Goal: Task Accomplishment & Management: Complete application form

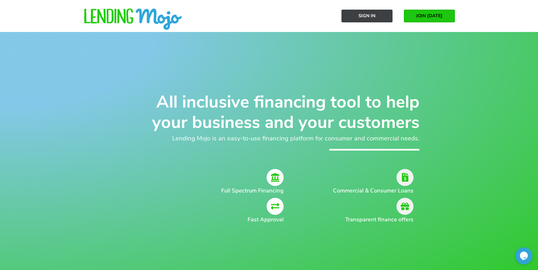
click at [380, 17] on link "Sign In" at bounding box center [366, 16] width 51 height 13
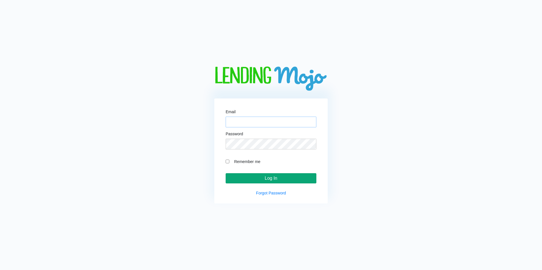
type input "aliautomania@gmail.com"
click at [262, 178] on input "Log In" at bounding box center [271, 178] width 91 height 10
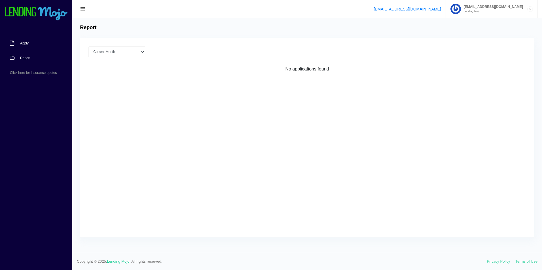
click at [27, 43] on span "Apply" at bounding box center [24, 43] width 9 height 3
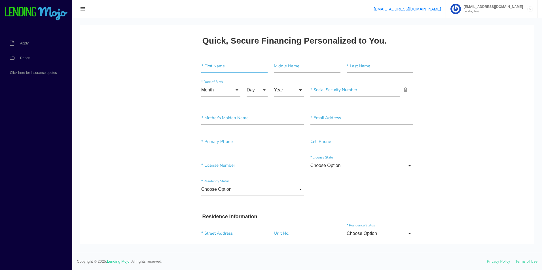
click at [216, 67] on input"] "text" at bounding box center [234, 66] width 66 height 13
type input"] "MAYA"
type input"] "[PERSON_NAME]"
click at [213, 85] on input "Month" at bounding box center [220, 90] width 39 height 13
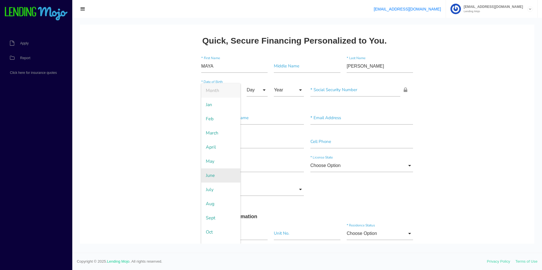
click at [210, 174] on span "June" at bounding box center [220, 176] width 39 height 14
type input "June"
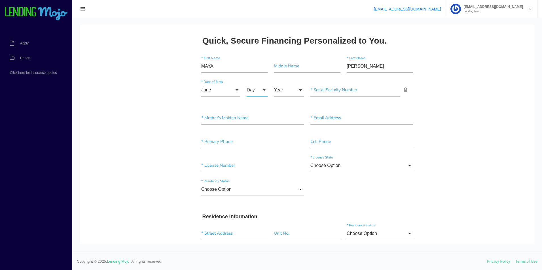
click at [247, 91] on input "Day" at bounding box center [257, 90] width 21 height 13
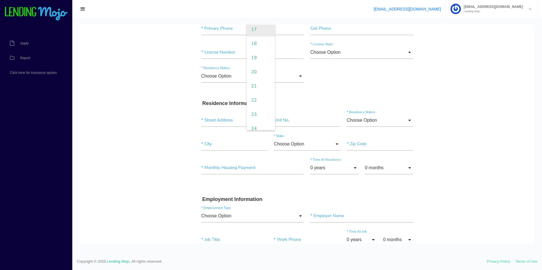
scroll to position [198, 0]
click at [257, 109] on span "23" at bounding box center [261, 105] width 28 height 14
type input "23"
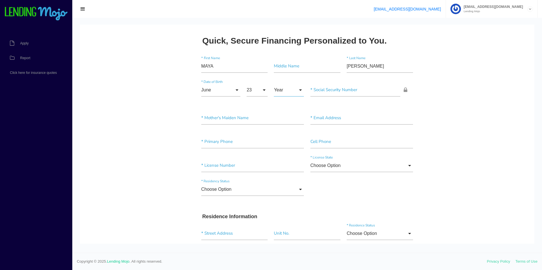
click at [274, 91] on input "Year" at bounding box center [289, 90] width 30 height 13
click at [283, 188] on span "2001" at bounding box center [289, 190] width 30 height 14
type input "2001"
click at [333, 92] on input"] "text" at bounding box center [355, 90] width 90 height 13
type input"] "373-27-7741"
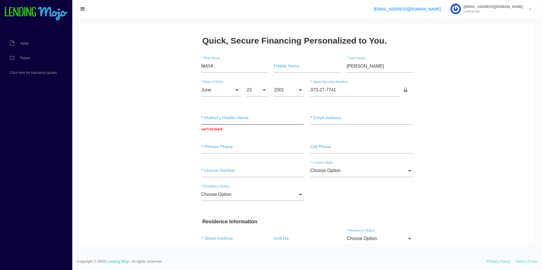
click at [248, 119] on input "text" at bounding box center [252, 118] width 103 height 13
click at [370, 121] on input"] "text" at bounding box center [361, 118] width 103 height 13
type input"] "[EMAIL_ADDRESS][DOMAIN_NAME]"
type input"] "[PHONE_NUMBER]"
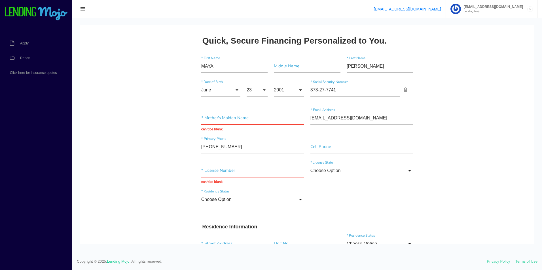
click at [236, 176] on input "text" at bounding box center [252, 170] width 103 height 13
paste input "T300594488480"
type input "T300594488480"
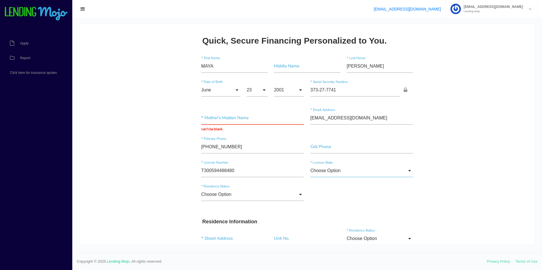
click at [355, 172] on input "Choose Option" at bounding box center [361, 170] width 103 height 13
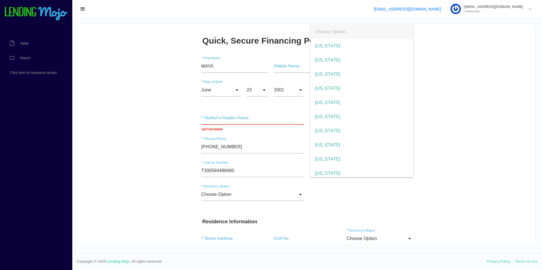
scroll to position [214, 0]
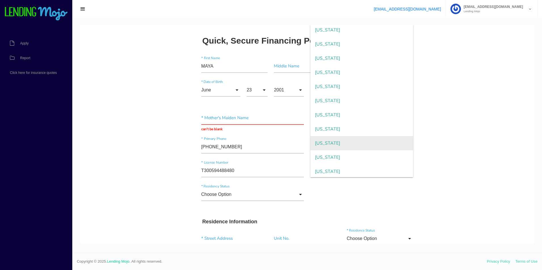
click at [342, 142] on span "Michigan" at bounding box center [361, 143] width 103 height 14
type input "Michigan"
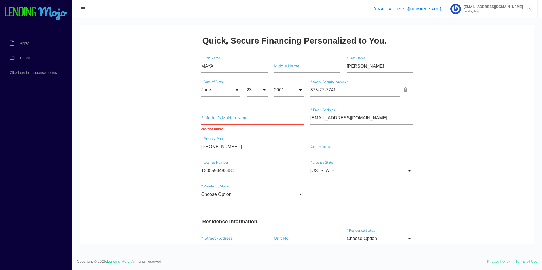
click at [239, 193] on input "Choose Option" at bounding box center [252, 194] width 103 height 13
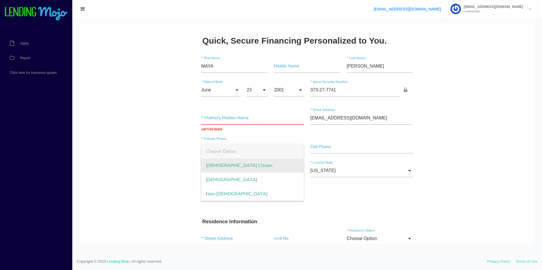
click at [242, 171] on span "US Citizen" at bounding box center [252, 166] width 103 height 14
type input "US Citizen"
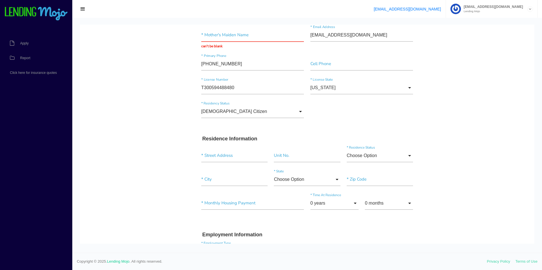
scroll to position [85, 0]
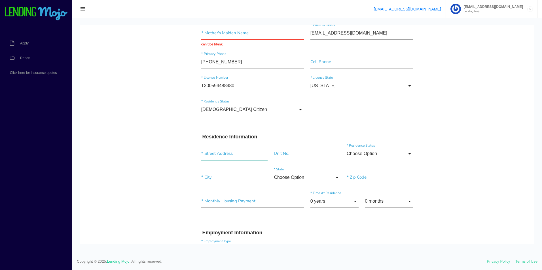
click at [241, 160] on input "text" at bounding box center [234, 153] width 66 height 13
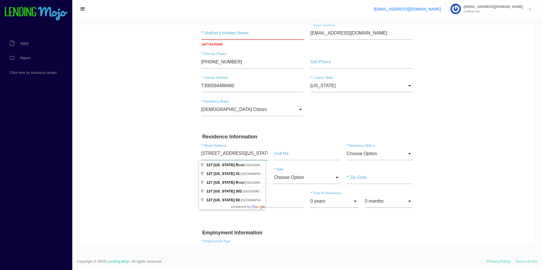
type input "127 TEXAS ROAD"
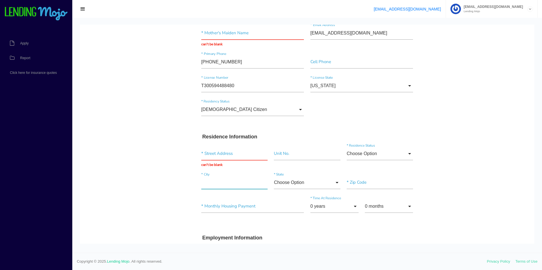
click at [224, 181] on input"] "text" at bounding box center [234, 182] width 66 height 13
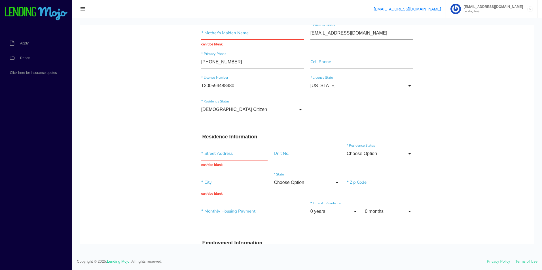
drag, startPoint x: 176, startPoint y: 200, endPoint x: 203, endPoint y: 200, distance: 26.9
click at [398, 189] on input"] "text" at bounding box center [380, 182] width 66 height 13
type input"] "48111"
drag, startPoint x: 242, startPoint y: 186, endPoint x: 239, endPoint y: 164, distance: 21.4
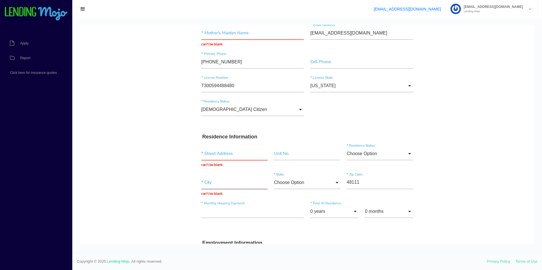
click at [242, 186] on input "text" at bounding box center [234, 182] width 66 height 13
click at [369, 157] on input "Choose Option" at bounding box center [380, 153] width 66 height 13
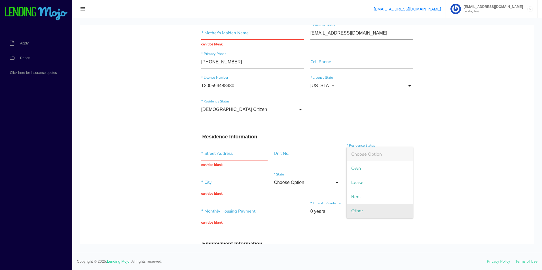
click at [360, 211] on span "Other" at bounding box center [380, 211] width 66 height 14
type input "Other"
click at [213, 186] on input "text" at bounding box center [234, 182] width 66 height 13
type input "BELLEVILLE"
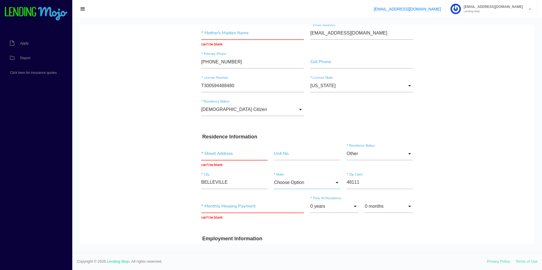
click at [295, 179] on input "Choose Option" at bounding box center [307, 182] width 66 height 13
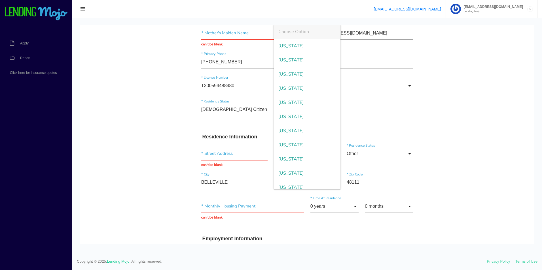
scroll to position [208, 0]
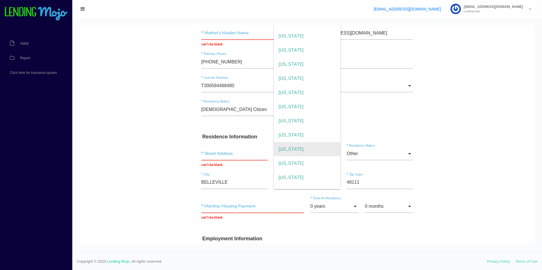
click at [299, 153] on span "Michigan" at bounding box center [307, 149] width 66 height 14
type input "Michigan"
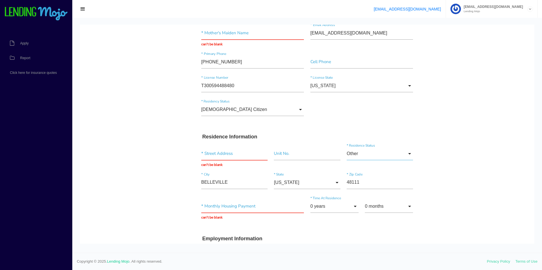
click at [401, 155] on input "Other" at bounding box center [380, 153] width 66 height 13
drag, startPoint x: 438, startPoint y: 133, endPoint x: 362, endPoint y: 146, distance: 76.8
click at [258, 210] on input "text" at bounding box center [252, 206] width 103 height 13
type input "$1.00"
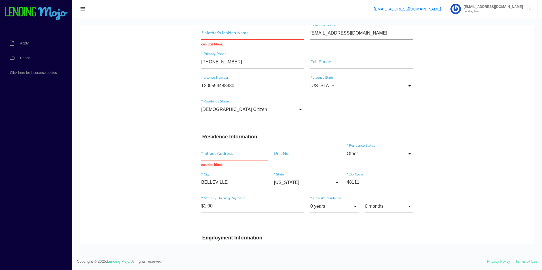
click at [337, 207] on input "0 years" at bounding box center [334, 206] width 48 height 13
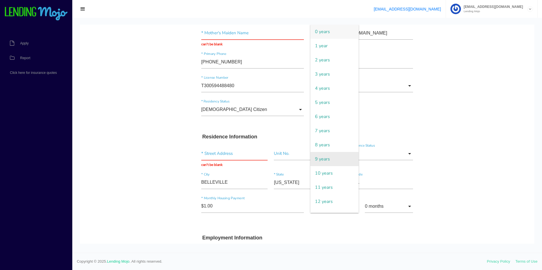
click at [323, 160] on span "9 years" at bounding box center [334, 159] width 48 height 14
type input "9 years"
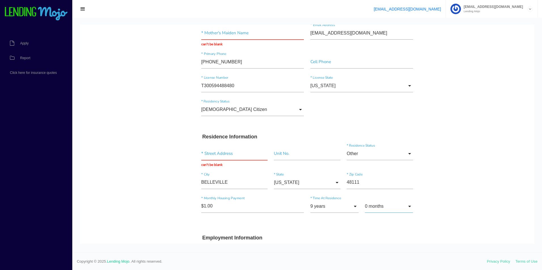
click at [393, 205] on input "0 months" at bounding box center [389, 206] width 48 height 13
click at [234, 157] on input "text" at bounding box center [234, 153] width 66 height 13
click at [223, 158] on input "text" at bounding box center [234, 153] width 66 height 13
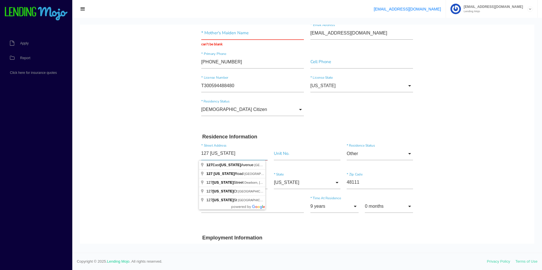
type input "127 [US_STATE]"
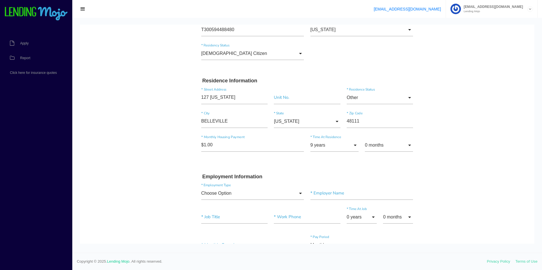
scroll to position [142, 0]
click at [240, 196] on input "Choose Option" at bounding box center [252, 193] width 103 height 13
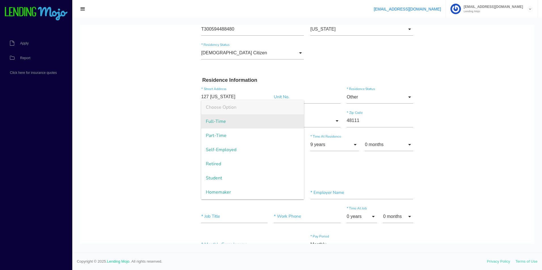
click at [222, 120] on span "Full-Time" at bounding box center [252, 122] width 103 height 14
type input "Full-Time"
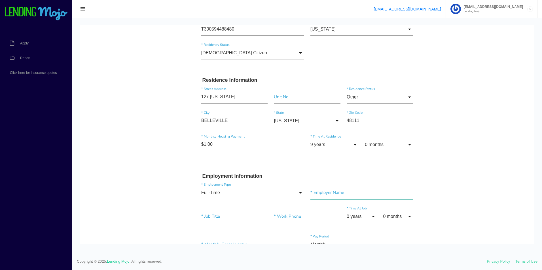
click at [351, 197] on input"] "text" at bounding box center [361, 193] width 103 height 13
type input"] "[US_STATE] MEDICINE"
type input"] "OWNER"
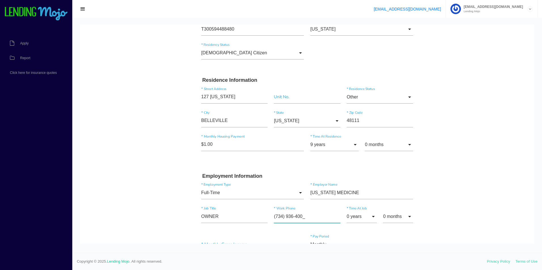
type input"] "[PHONE_NUMBER]"
click at [366, 190] on input"] "[US_STATE] MEDICINE" at bounding box center [361, 193] width 103 height 13
click at [210, 221] on input"] "OWNER" at bounding box center [234, 216] width 66 height 13
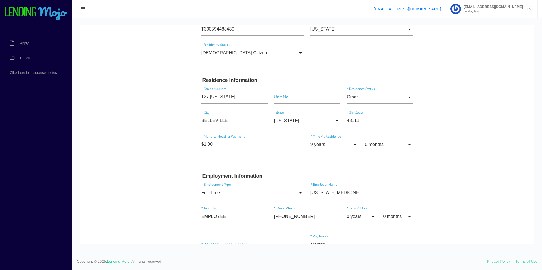
type input"] "EMPLOYEE"
click at [484, 206] on body "Quick, Secure Financing Personalized to You. MAYA * First Name Middle Name TODD…" at bounding box center [307, 258] width 454 height 750
click at [350, 219] on input "0 years" at bounding box center [362, 216] width 30 height 13
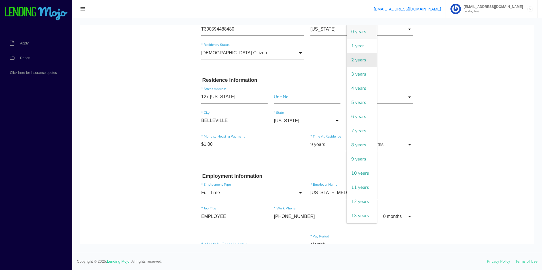
click at [353, 64] on span "2 years" at bounding box center [362, 60] width 30 height 14
type input "2 years"
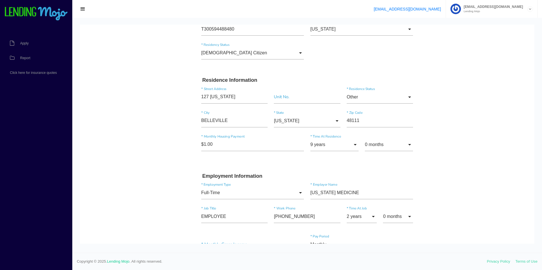
click at [482, 186] on body "Quick, Secure Financing Personalized to You. MAYA * First Name Middle Name TODD…" at bounding box center [307, 258] width 454 height 750
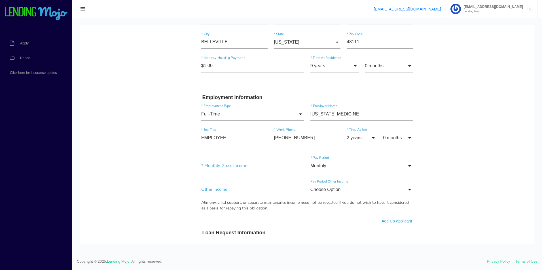
scroll to position [227, 0]
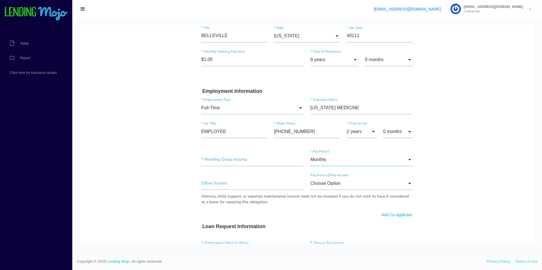
click at [339, 163] on input "Monthly" at bounding box center [361, 159] width 103 height 13
click at [226, 163] on input"] "text" at bounding box center [252, 159] width 103 height 13
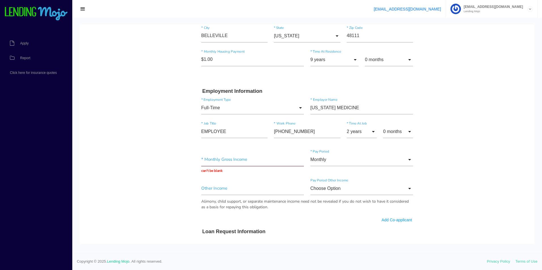
click at [226, 163] on input "text" at bounding box center [252, 159] width 103 height 13
click at [204, 163] on input "text" at bounding box center [252, 159] width 103 height 13
type input "$3,850.00"
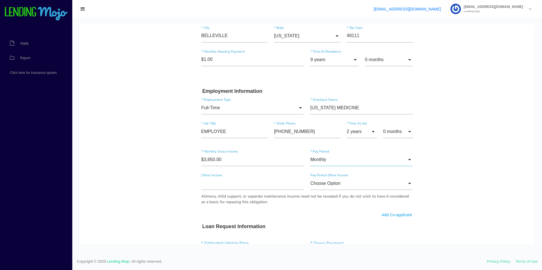
click at [356, 156] on input "Monthly" at bounding box center [361, 159] width 103 height 13
click at [208, 192] on div "Other Income Choose Option Choose Option Annually Monthly Weekly Choose Option …" at bounding box center [307, 191] width 218 height 37
click at [208, 188] on input"] "text" at bounding box center [252, 183] width 103 height 13
click at [328, 188] on input "Choose Option" at bounding box center [361, 183] width 103 height 13
click at [170, 201] on body "Quick, Secure Financing Personalized to You. MAYA * First Name Middle Name TODD…" at bounding box center [307, 173] width 454 height 750
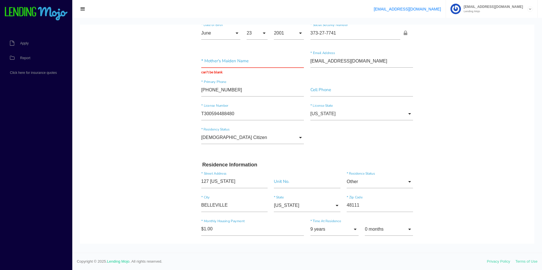
scroll to position [57, 0]
click at [244, 64] on input "text" at bounding box center [252, 61] width 103 height 13
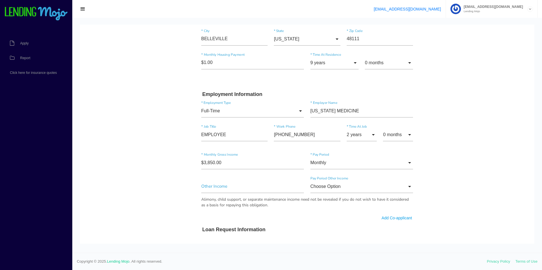
scroll to position [312, 0]
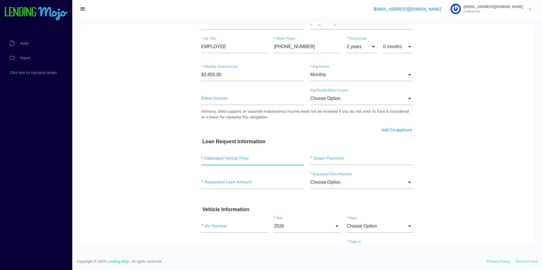
click at [257, 162] on input"] "text" at bounding box center [252, 158] width 103 height 13
click at [256, 162] on input"] "text" at bounding box center [252, 158] width 103 height 13
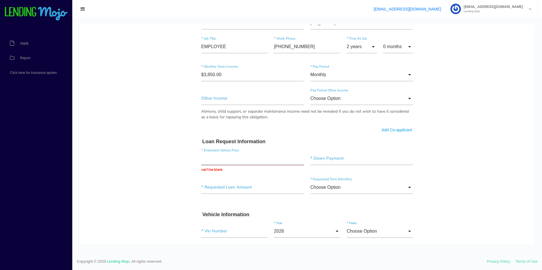
click at [230, 163] on input "text" at bounding box center [252, 158] width 103 height 13
click at [238, 232] on input"] "text" at bounding box center [234, 231] width 66 height 13
paste input"] "[US_VEHICLE_IDENTIFICATION_NUMBER]"
type input"] "[US_VEHICLE_IDENTIFICATION_NUMBER]"
click at [456, 208] on body "Quick, Secure Financing Personalized to You. MAYA * First Name Middle Name TODD…" at bounding box center [307, 90] width 454 height 755
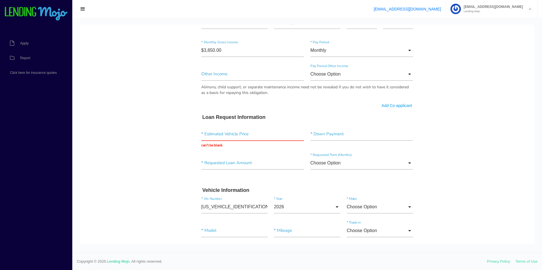
scroll to position [369, 0]
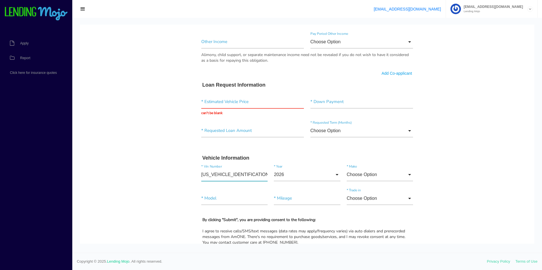
click at [240, 177] on input"] "[US_VEHICLE_IDENTIFICATION_NUMBER]" at bounding box center [234, 174] width 66 height 13
click at [297, 175] on input "2026" at bounding box center [307, 174] width 66 height 13
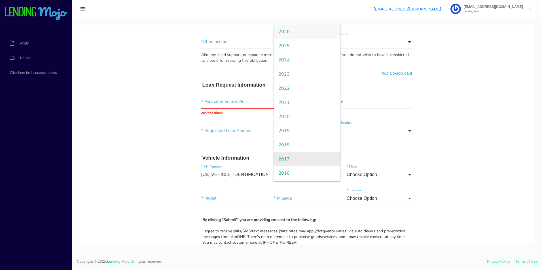
click at [288, 156] on span "2017" at bounding box center [307, 159] width 66 height 14
type input "2017"
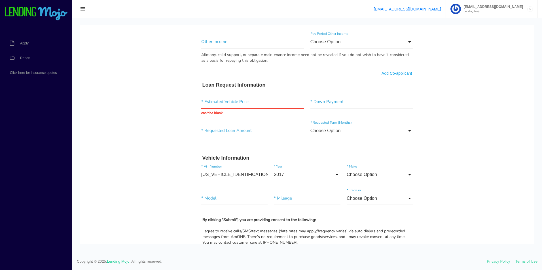
click at [367, 177] on input "Choose Option" at bounding box center [380, 174] width 66 height 13
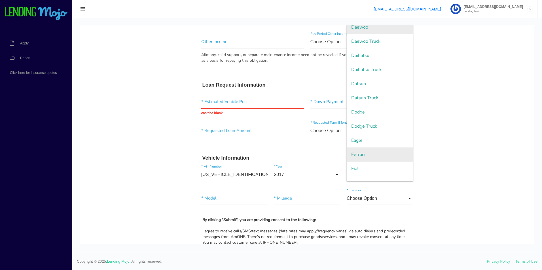
scroll to position [283, 0]
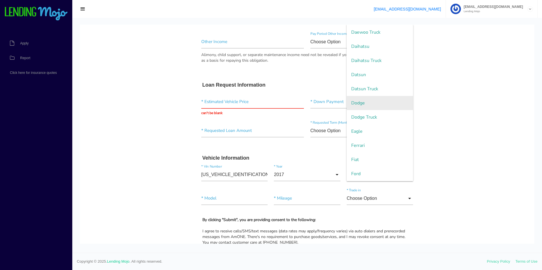
click at [365, 107] on span "Dodge" at bounding box center [380, 103] width 66 height 14
type input "Dodge"
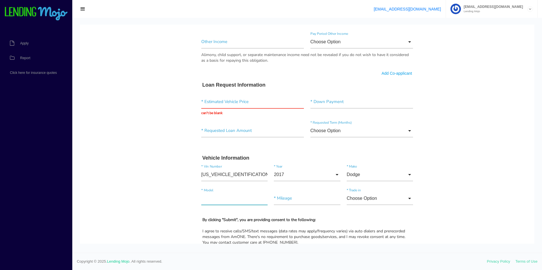
click at [212, 196] on input"] "text" at bounding box center [234, 198] width 66 height 13
drag, startPoint x: 172, startPoint y: 181, endPoint x: 212, endPoint y: 178, distance: 40.6
click at [176, 179] on body "Quick, Secure Financing Personalized to You. MAYA * First Name Middle Name TODD…" at bounding box center [307, 33] width 454 height 755
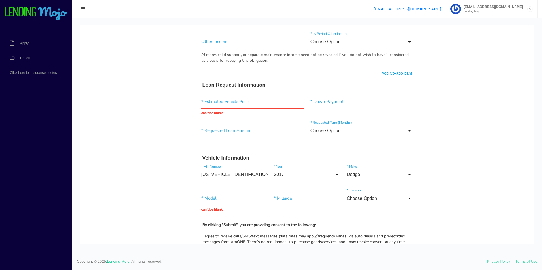
click at [217, 177] on input"] "[US_VEHICLE_IDENTIFICATION_NUMBER]" at bounding box center [234, 174] width 66 height 13
click at [234, 105] on input "text" at bounding box center [252, 102] width 103 height 13
type input "$13,995.00"
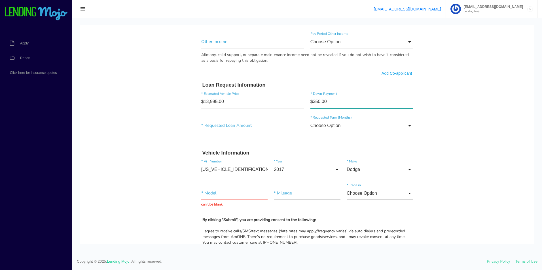
type input"] "$3,500.00"
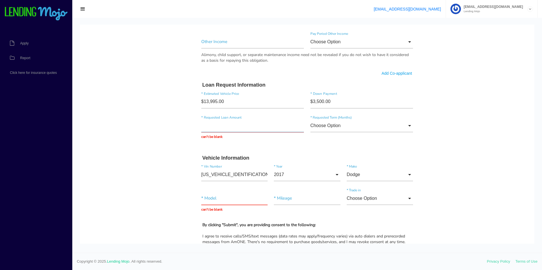
click at [251, 124] on input "text" at bounding box center [252, 125] width 103 height 13
type input "$11,661.50"
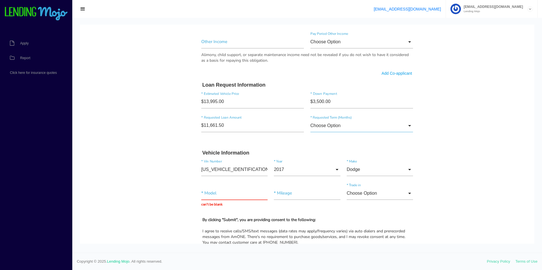
click at [363, 121] on input "Choose Option" at bounding box center [361, 125] width 103 height 13
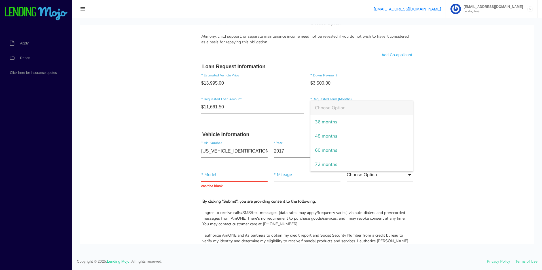
scroll to position [397, 0]
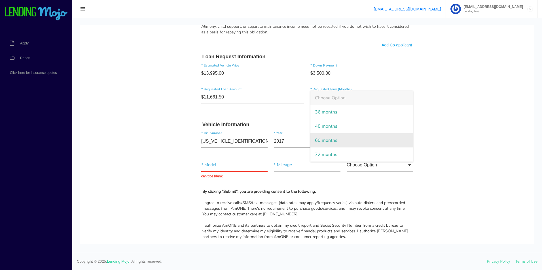
click at [331, 140] on span "60 months" at bounding box center [361, 141] width 103 height 14
type input "60 months"
click at [473, 121] on body "Quick, Secure Financing Personalized to You. MAYA * First Name Middle Name TODD…" at bounding box center [307, 5] width 454 height 755
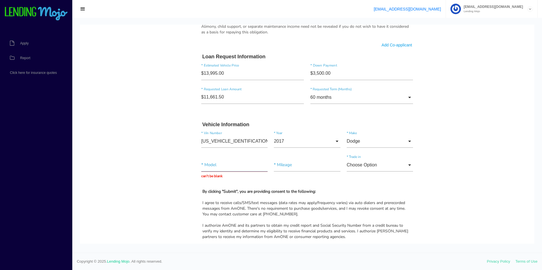
click at [244, 168] on input "text" at bounding box center [234, 165] width 66 height 13
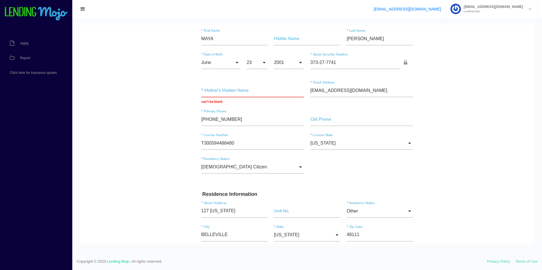
scroll to position [0, 0]
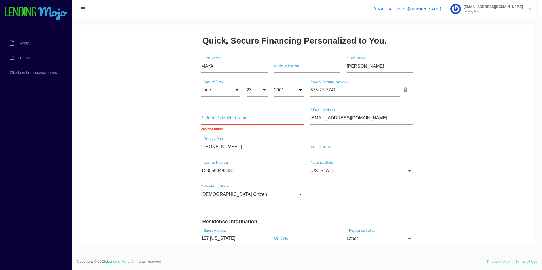
click at [272, 117] on input "text" at bounding box center [252, 118] width 103 height 13
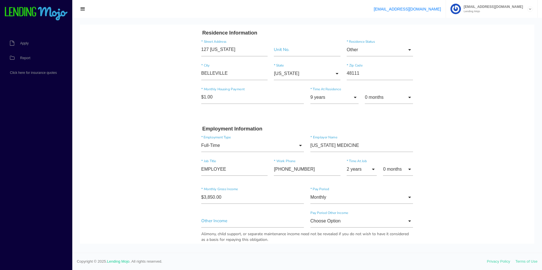
scroll to position [198, 0]
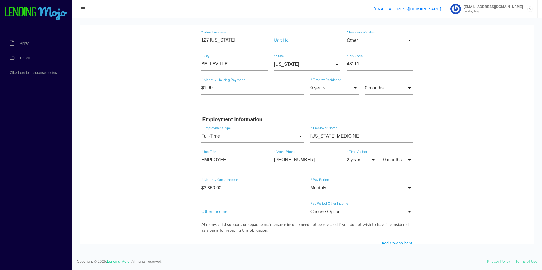
click at [447, 174] on body "Quick, Secure Financing Personalized to You. MAYA * First Name Middle Name TODD…" at bounding box center [307, 203] width 454 height 755
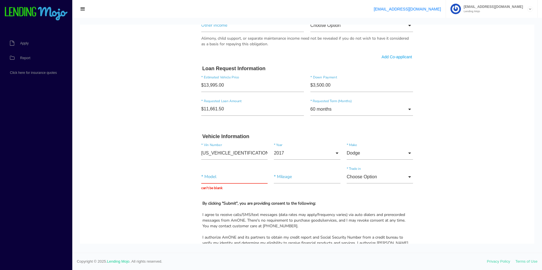
scroll to position [397, 0]
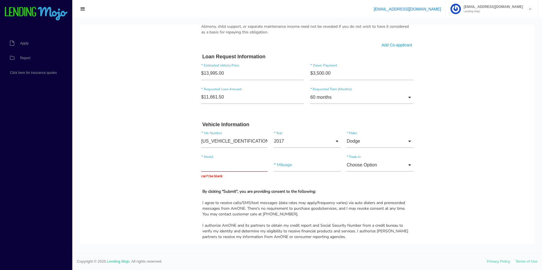
click at [222, 167] on input "text" at bounding box center [234, 165] width 66 height 13
type input "[GEOGRAPHIC_DATA]"
click at [303, 166] on input "text" at bounding box center [307, 165] width 66 height 13
type input "129,800"
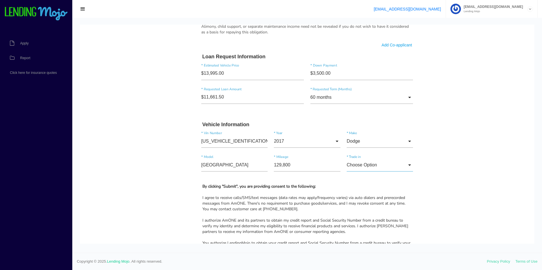
click at [391, 161] on input "Choose Option" at bounding box center [380, 165] width 66 height 13
click at [362, 189] on span "No" at bounding box center [380, 194] width 66 height 14
type input "No"
click at [477, 171] on body "Quick, Secure Financing Personalized to You. MAYA * First Name Middle Name TODD…" at bounding box center [307, 3] width 454 height 750
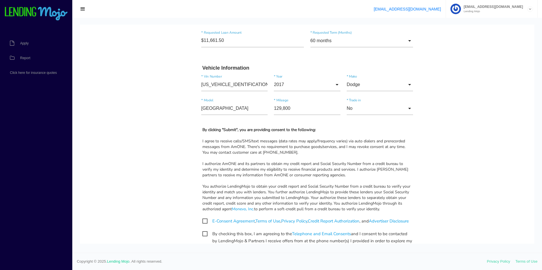
click at [202, 219] on span "E-Consent Agreement , Terms of Use , Privacy Policy , Credit Report Authorizati…" at bounding box center [305, 221] width 206 height 7
checkbox input "true"
click at [203, 238] on span "By checking this box, I am agreeing to the Telephone and Email Consents and I c…" at bounding box center [307, 234] width 210 height 7
checkbox input "true"
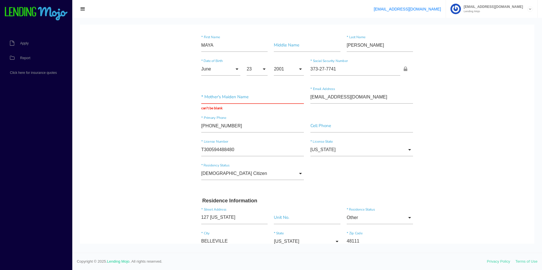
scroll to position [0, 0]
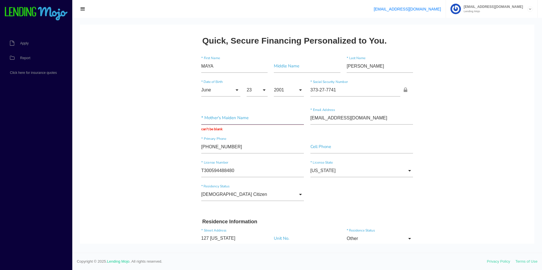
click at [216, 122] on input "text" at bounding box center [252, 118] width 103 height 13
click at [260, 118] on input "text" at bounding box center [252, 118] width 103 height 13
type input "cleatrice"
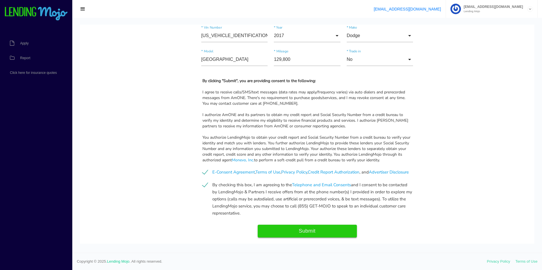
scroll to position [532, 0]
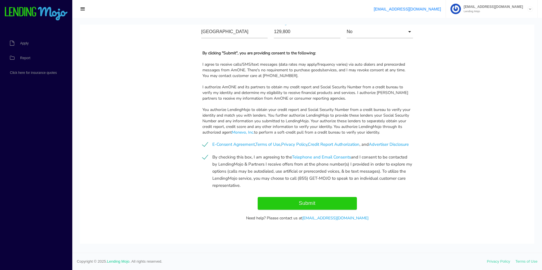
click at [279, 204] on input "Submit" at bounding box center [307, 203] width 99 height 13
type input "Submitting..."
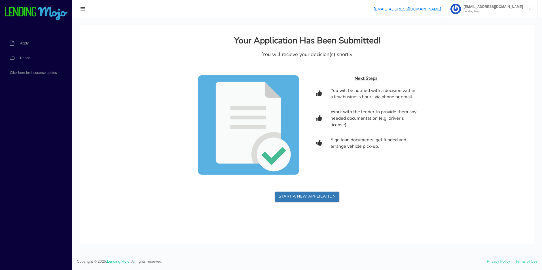
scroll to position [0, 0]
click at [414, 81] on div "Next Steps" at bounding box center [366, 78] width 101 height 7
drag, startPoint x: 177, startPoint y: 45, endPoint x: 96, endPoint y: 41, distance: 81.7
click at [173, 45] on body "Your Application Has Been Submitted! You will recieve your decision(s) shortly …" at bounding box center [307, 113] width 454 height 177
click at [27, 58] on span "Report" at bounding box center [25, 57] width 10 height 3
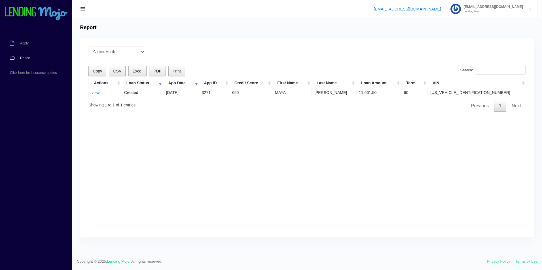
click at [189, 145] on div "Current Month [DATE] [DATE] [DATE] [DATE] [DATE] All time Loading Copy CSV Exce…" at bounding box center [307, 138] width 454 height 200
drag, startPoint x: 189, startPoint y: 144, endPoint x: 187, endPoint y: 141, distance: 3.2
click at [188, 143] on div "Current Month [DATE] [DATE] [DATE] [DATE] [DATE] All time Loading Copy CSV Exce…" at bounding box center [307, 138] width 454 height 200
click at [33, 59] on link "Report" at bounding box center [33, 58] width 67 height 15
click at [27, 57] on span "Report" at bounding box center [25, 57] width 10 height 3
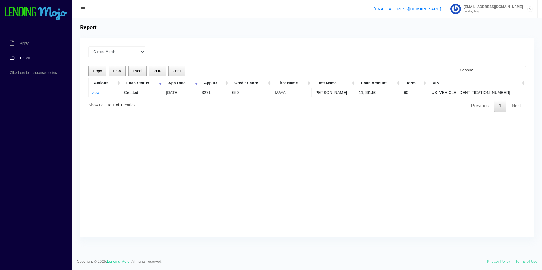
click at [296, 122] on div "Current Month [DATE] [DATE] [DATE] [DATE] [DATE] All time Loading Copy CSV Exce…" at bounding box center [307, 138] width 454 height 200
click at [92, 94] on link "view" at bounding box center [96, 92] width 8 height 5
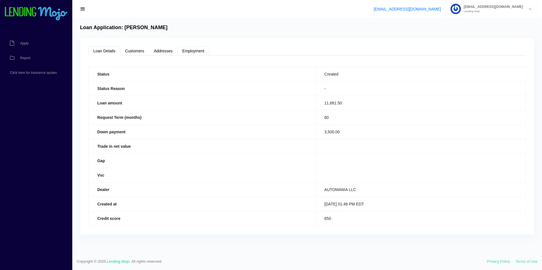
click at [187, 53] on link "Employment" at bounding box center [193, 50] width 32 height 9
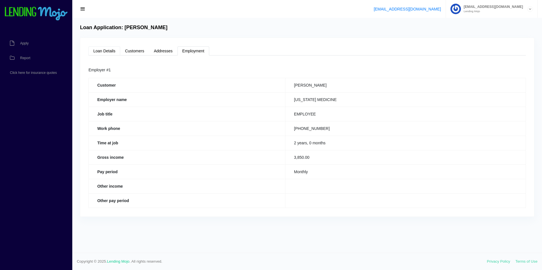
click at [108, 54] on link "Loan Details" at bounding box center [104, 50] width 32 height 9
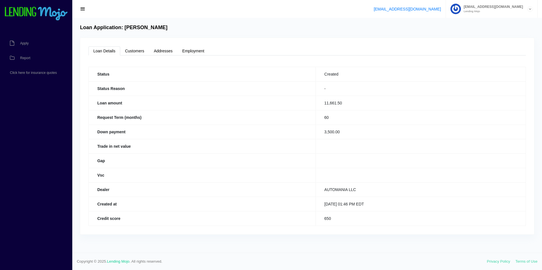
click at [33, 3] on link at bounding box center [36, 9] width 64 height 18
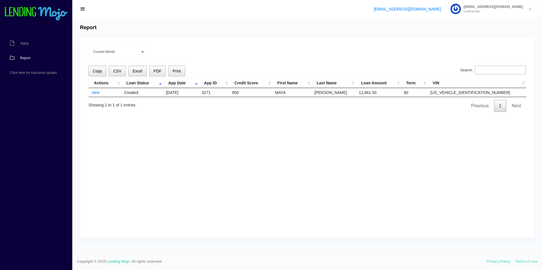
click at [22, 63] on link "Report" at bounding box center [33, 58] width 67 height 15
click at [96, 95] on link "view" at bounding box center [96, 92] width 8 height 5
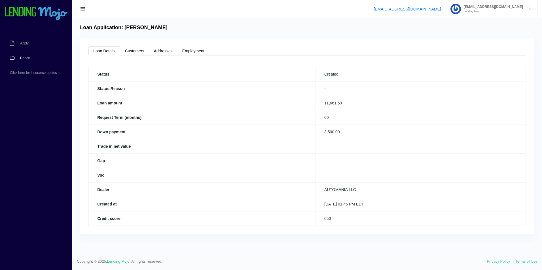
click at [25, 54] on link "Report" at bounding box center [33, 58] width 67 height 15
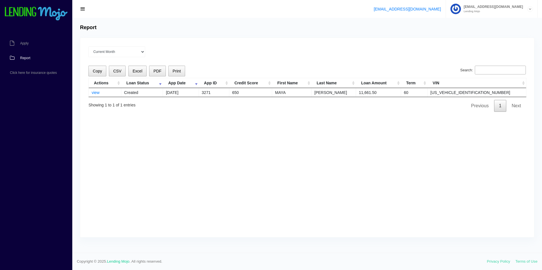
click at [192, 163] on div "Current Month Sep 2025 Aug 2025 Jul 2025 Jun 2025 May 2025 All time Loading Cop…" at bounding box center [307, 138] width 454 height 200
click at [33, 58] on link "Report" at bounding box center [33, 58] width 67 height 15
click at [93, 92] on link "view" at bounding box center [96, 92] width 8 height 5
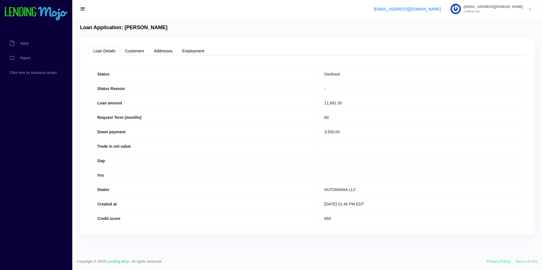
click at [316, 117] on td "60" at bounding box center [421, 117] width 210 height 14
